Goal: Browse casually: Explore the website without a specific task or goal

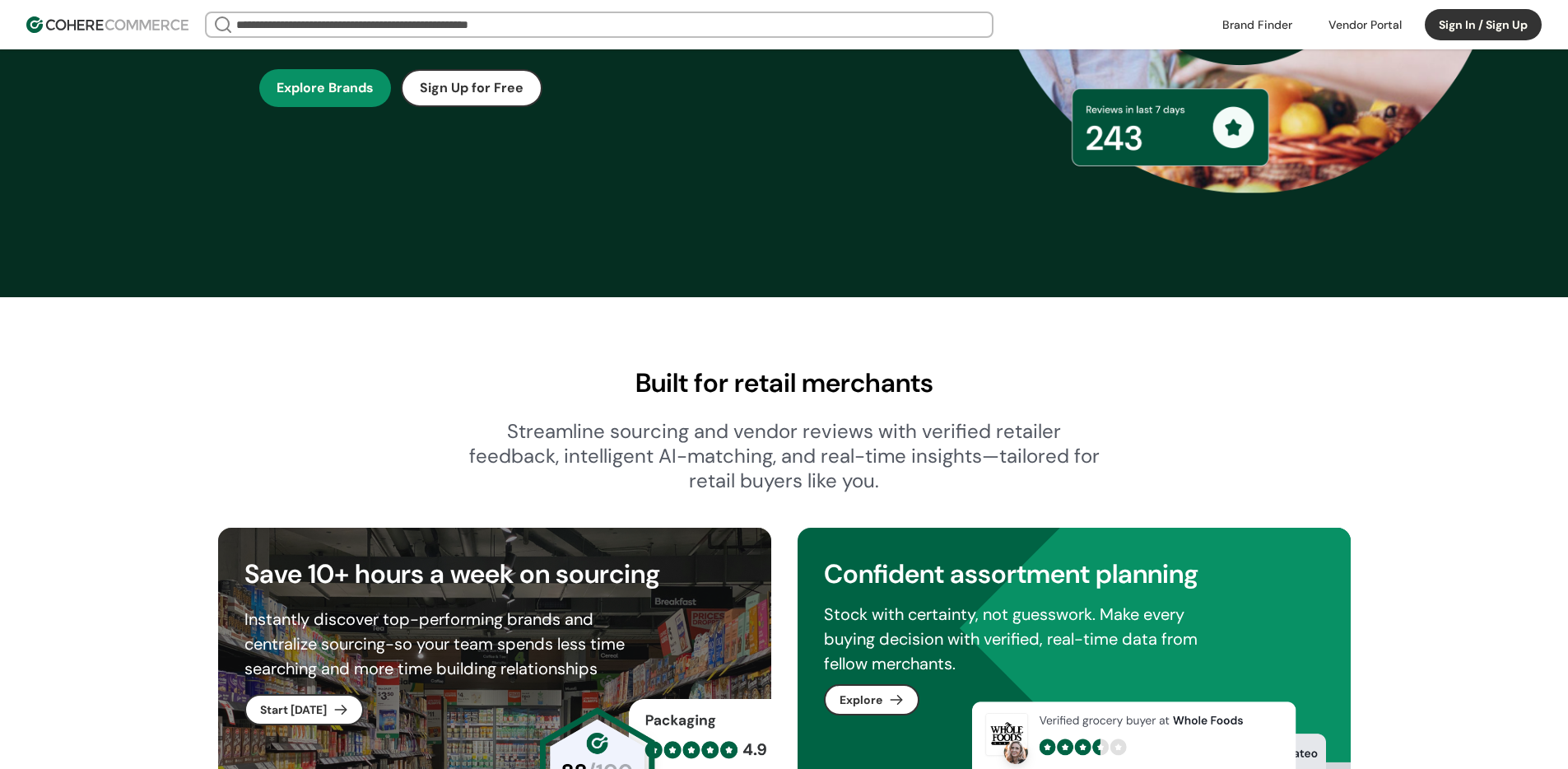
scroll to position [596, 0]
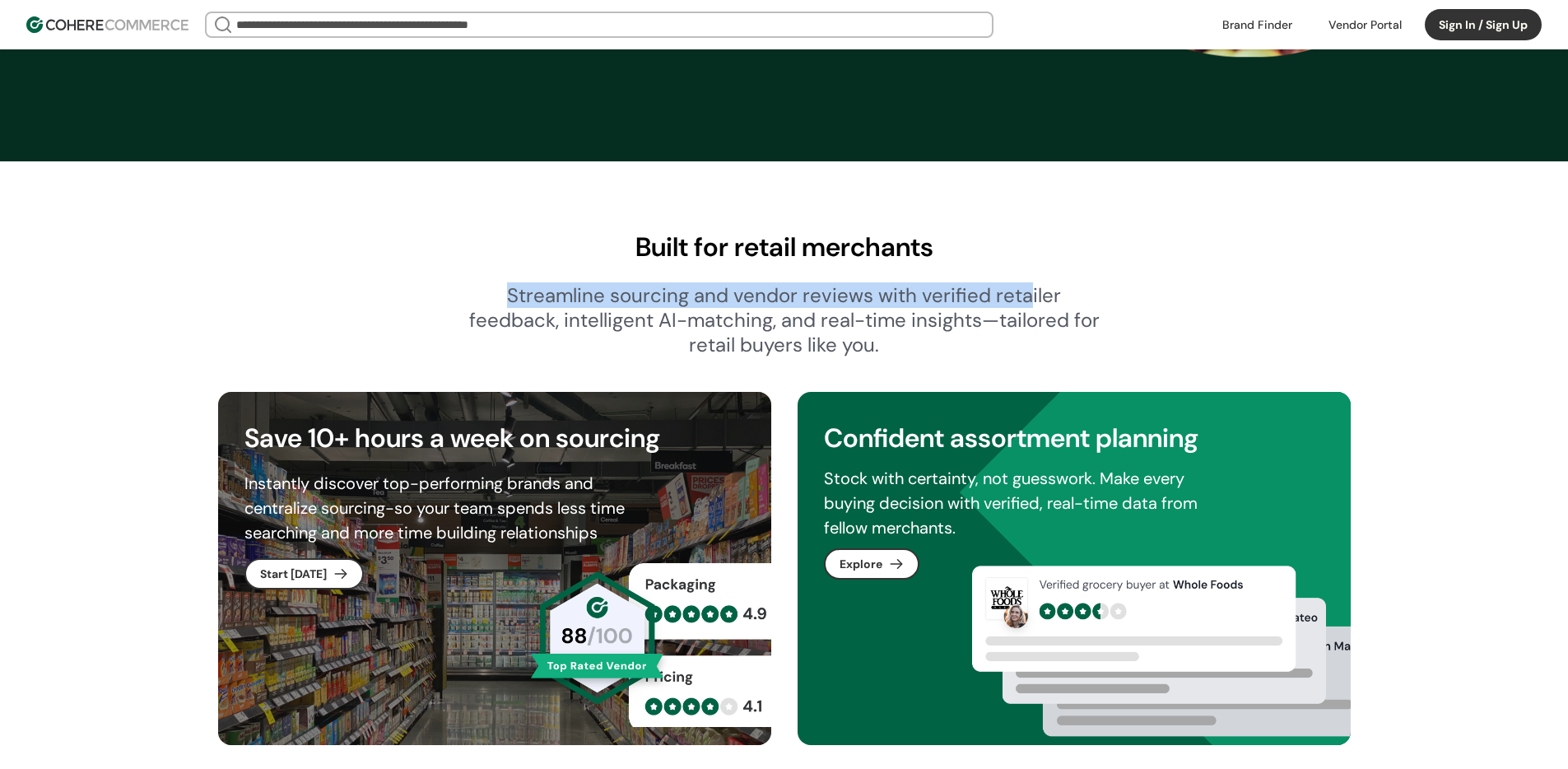
drag, startPoint x: 496, startPoint y: 300, endPoint x: 1029, endPoint y: 304, distance: 533.0
click at [1029, 304] on div "Streamline sourcing and vendor reviews with verified retailer feedback, intelli…" at bounding box center [785, 320] width 633 height 74
drag, startPoint x: 464, startPoint y: 292, endPoint x: 1121, endPoint y: 301, distance: 657.1
click at [1121, 301] on div "Built for retail merchants Streamline sourcing and vendor reviews with verified…" at bounding box center [784, 292] width 1133 height 130
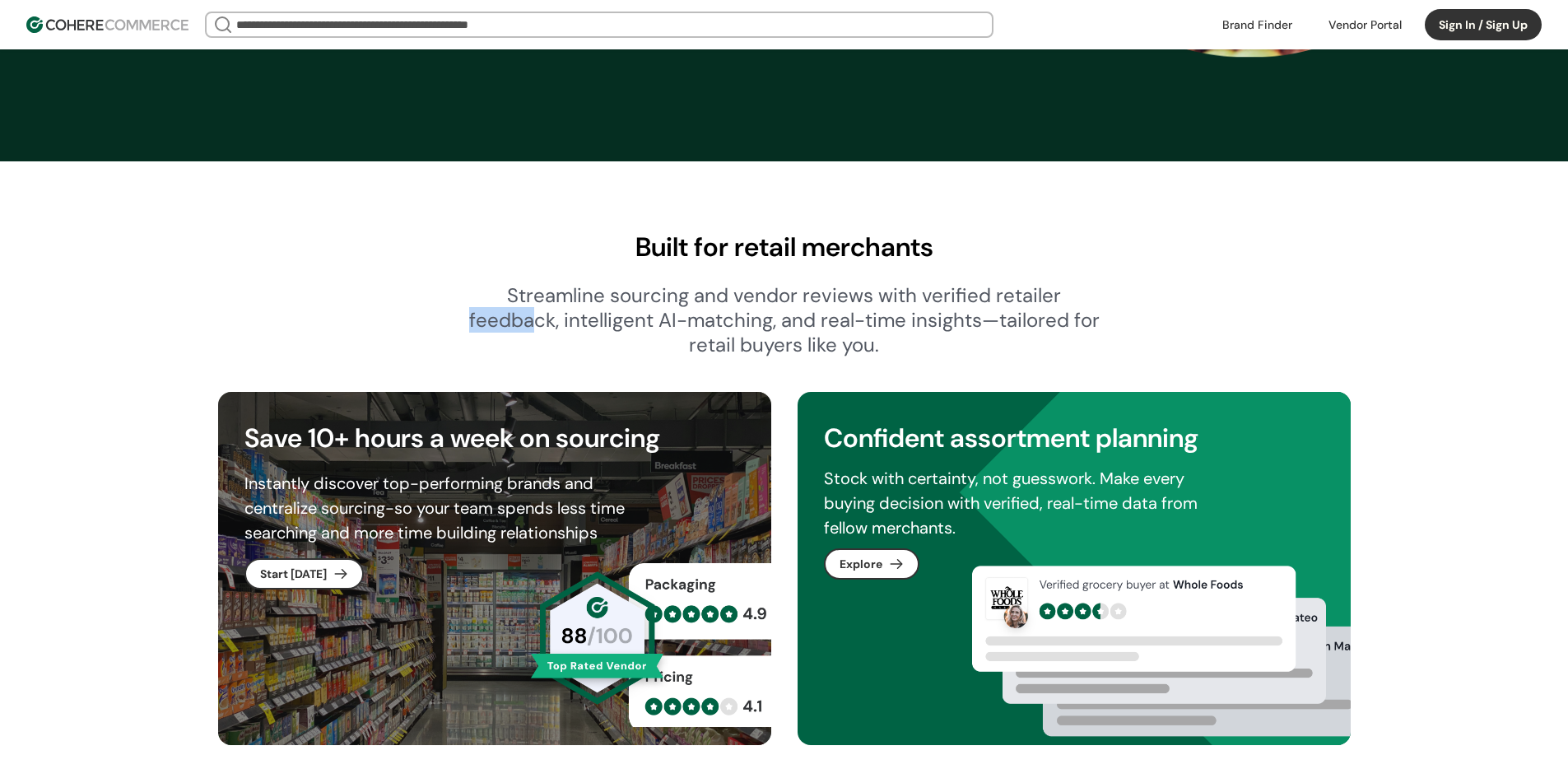
click at [564, 329] on div "Built for retail merchants Streamline sourcing and vendor reviews with verified…" at bounding box center [784, 292] width 1133 height 130
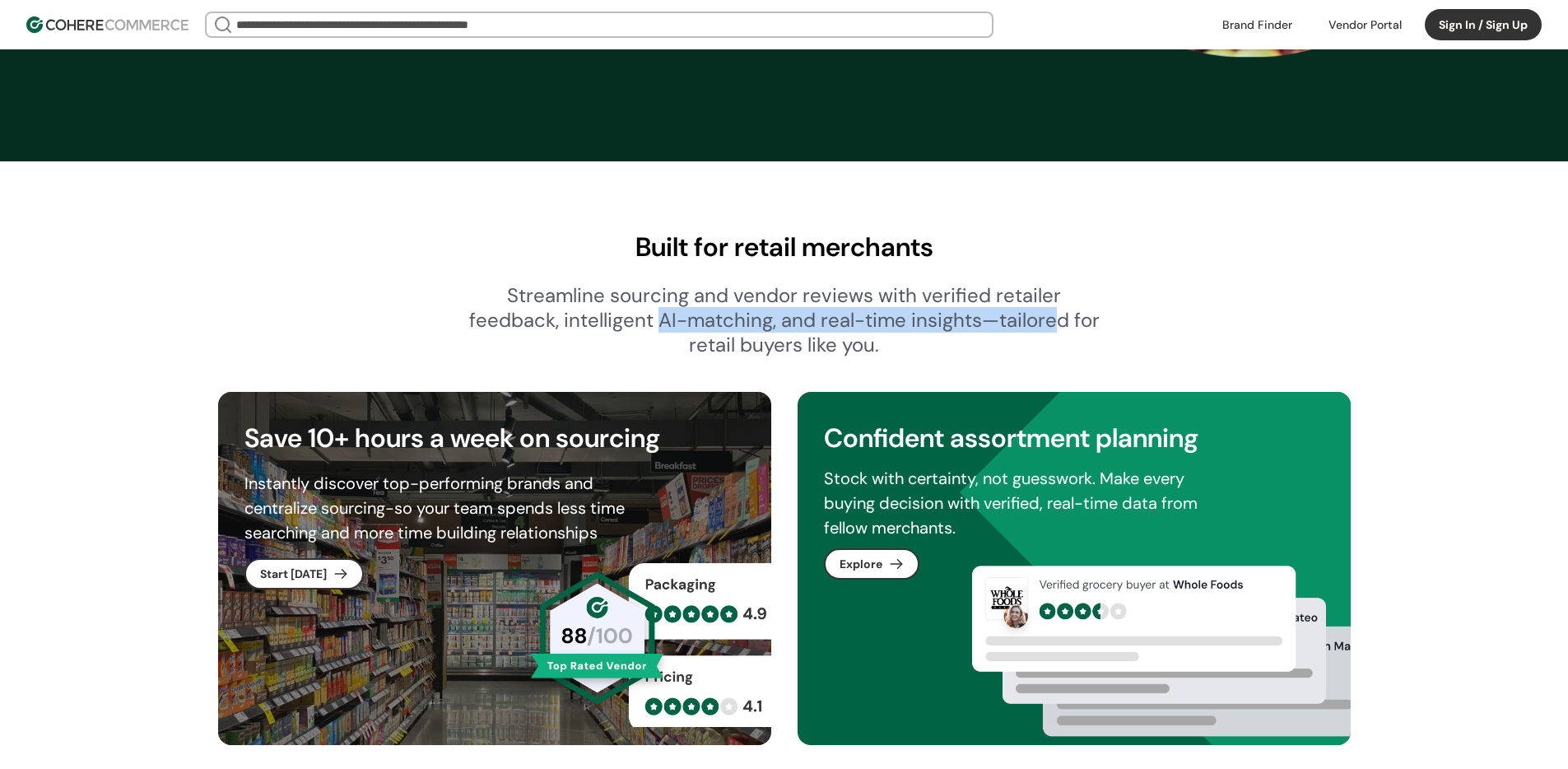
drag, startPoint x: 779, startPoint y: 326, endPoint x: 1076, endPoint y: 329, distance: 297.0
click at [1069, 328] on div "Streamline sourcing and vendor reviews with verified retailer feedback, intelli…" at bounding box center [785, 320] width 633 height 74
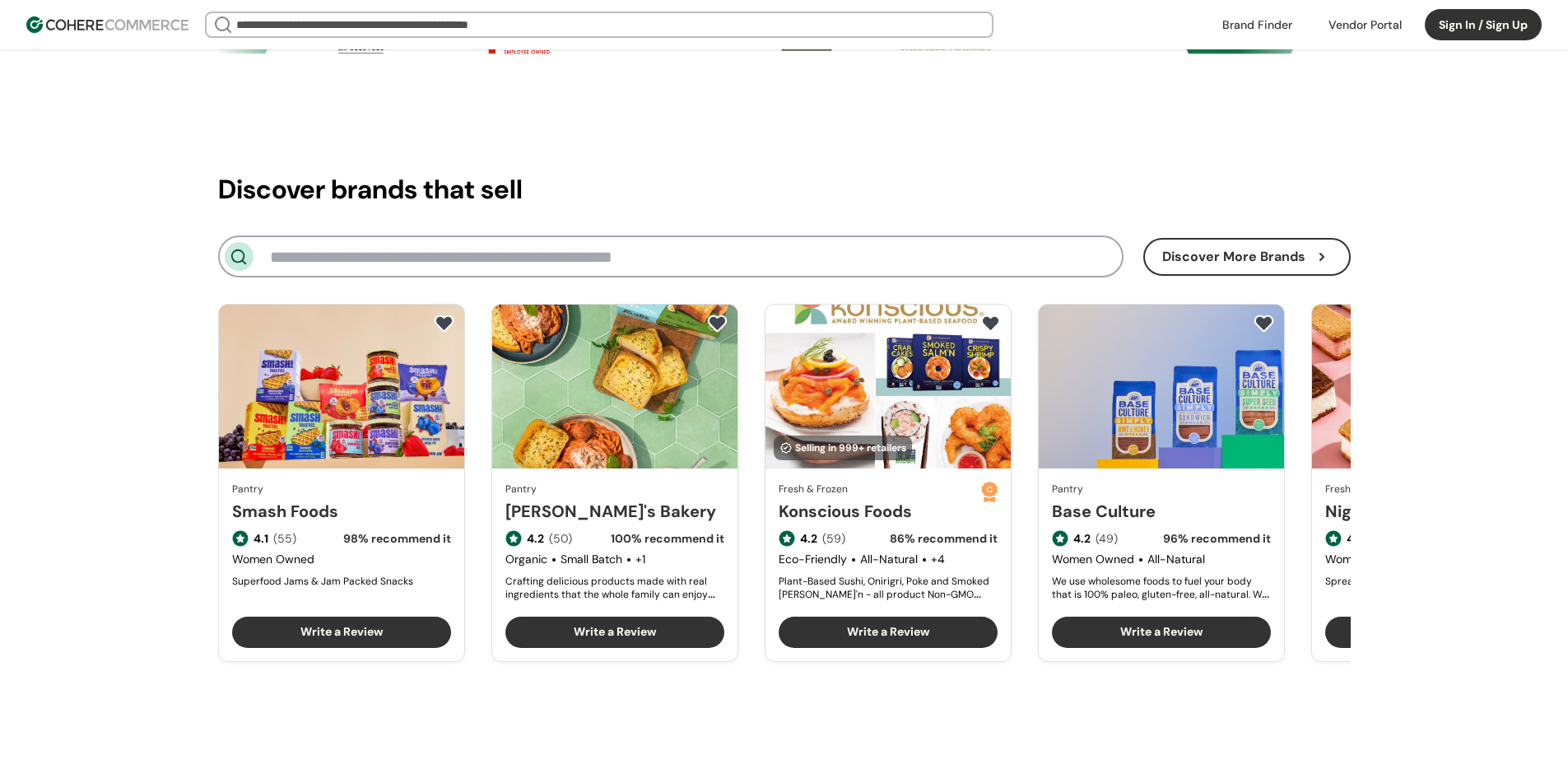
scroll to position [1930, 0]
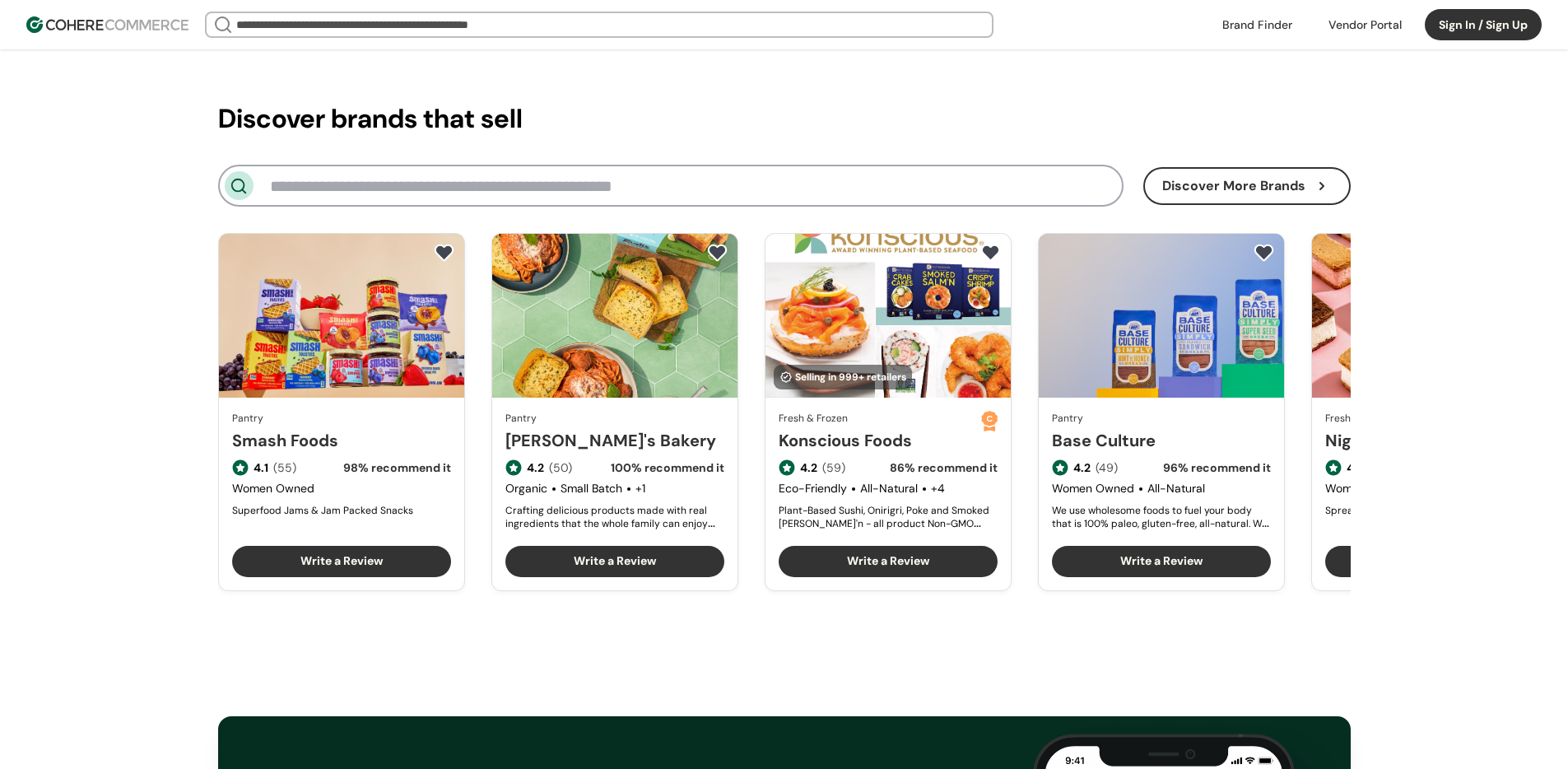
click at [162, 340] on div "Discover brands that sell Discover More Brands Pantry Smash Foods 4.1 (55) 98 %…" at bounding box center [784, 331] width 1568 height 611
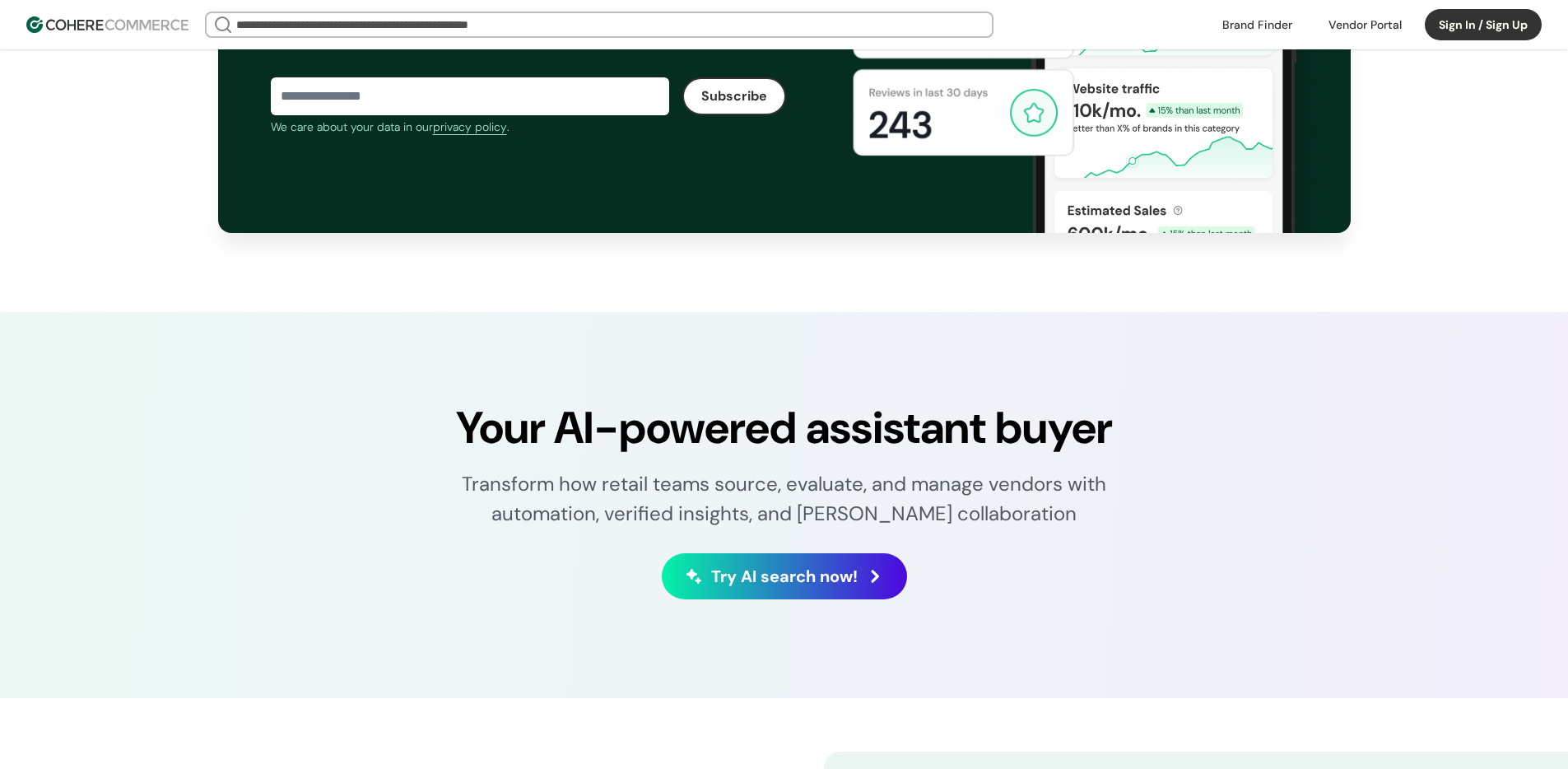
scroll to position [2801, 0]
